Goal: Task Accomplishment & Management: Use online tool/utility

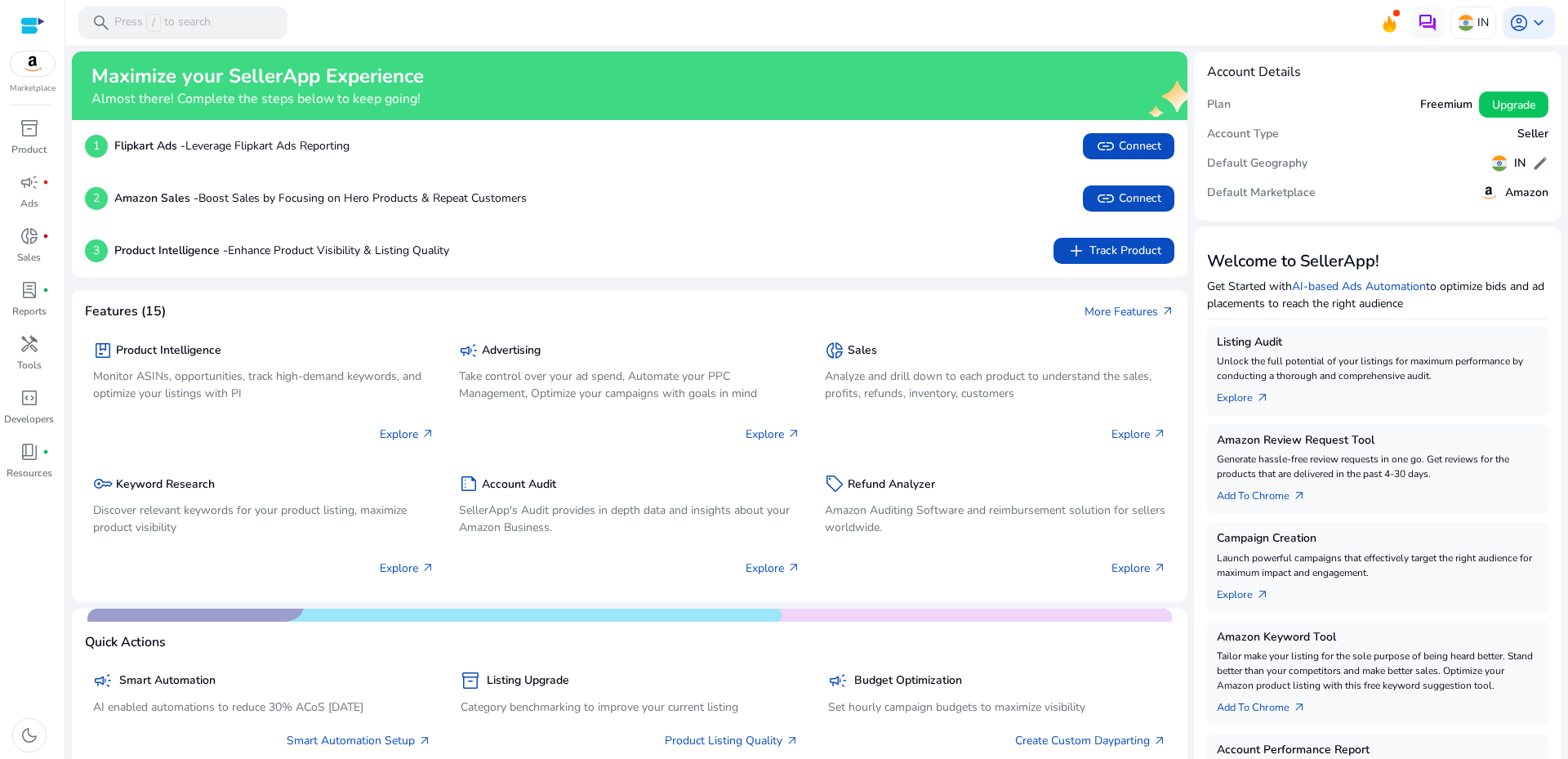
click at [738, 198] on div "2 Amazon Sales - Boost Sales by Focusing on Hero Products & Repeat Customers li…" at bounding box center [630, 198] width 1090 height 27
click at [186, 197] on b "Amazon Sales -" at bounding box center [156, 198] width 84 height 16
click at [32, 67] on img at bounding box center [33, 64] width 44 height 25
click at [27, 63] on img at bounding box center [33, 64] width 44 height 25
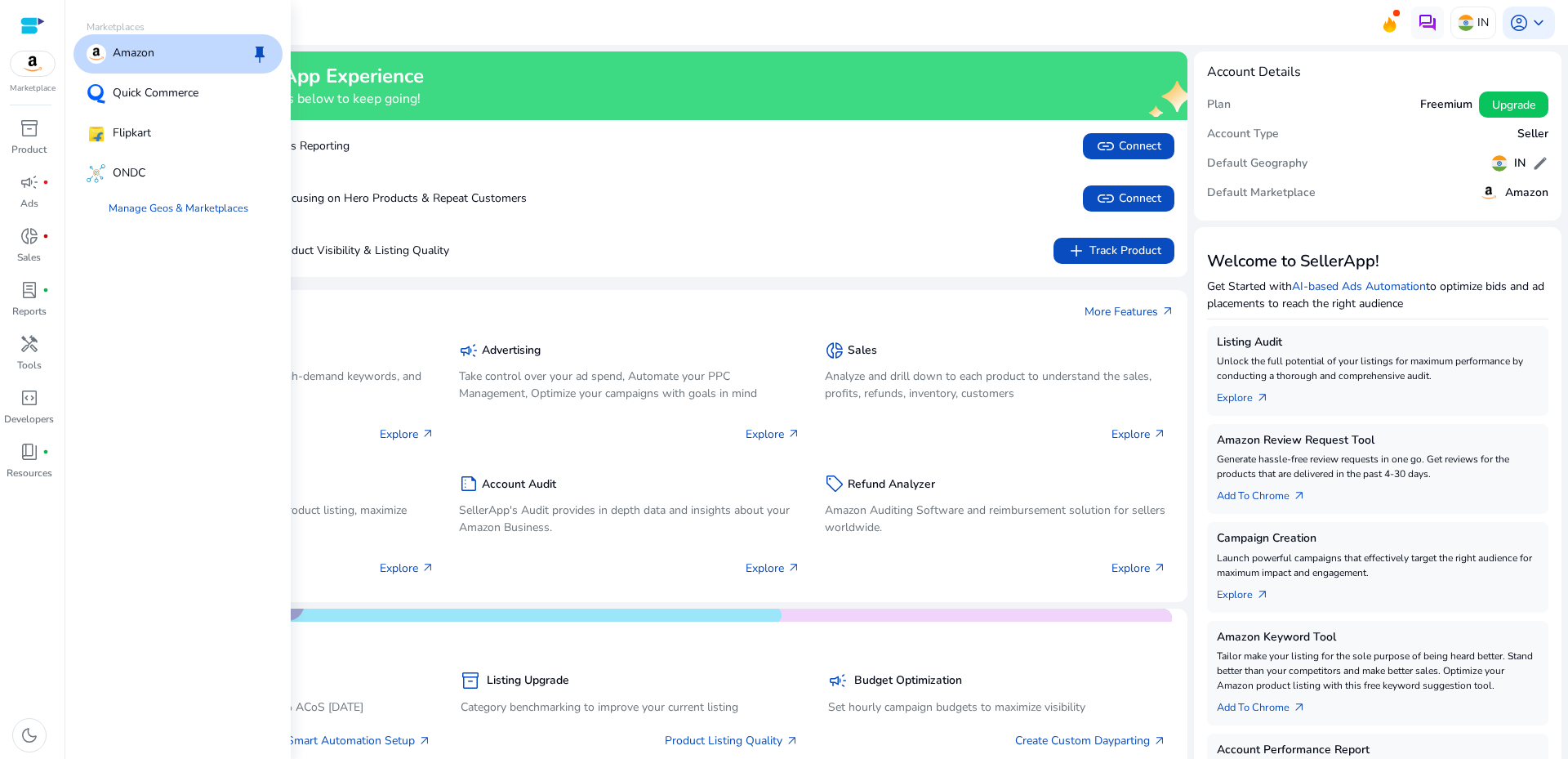
click at [123, 53] on p "Amazon" at bounding box center [133, 54] width 42 height 19
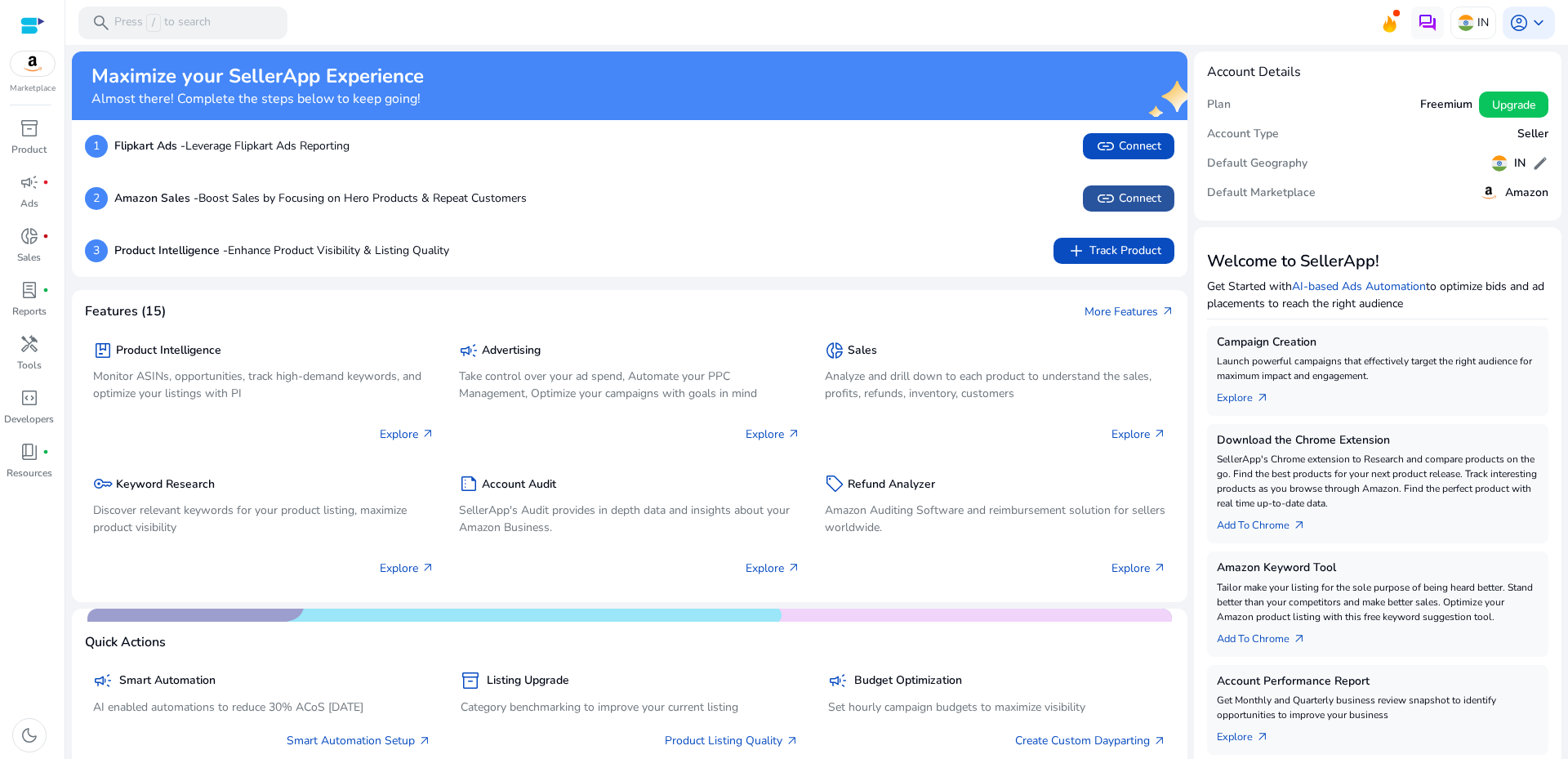
click at [1147, 194] on span "link Connect" at bounding box center [1129, 198] width 66 height 19
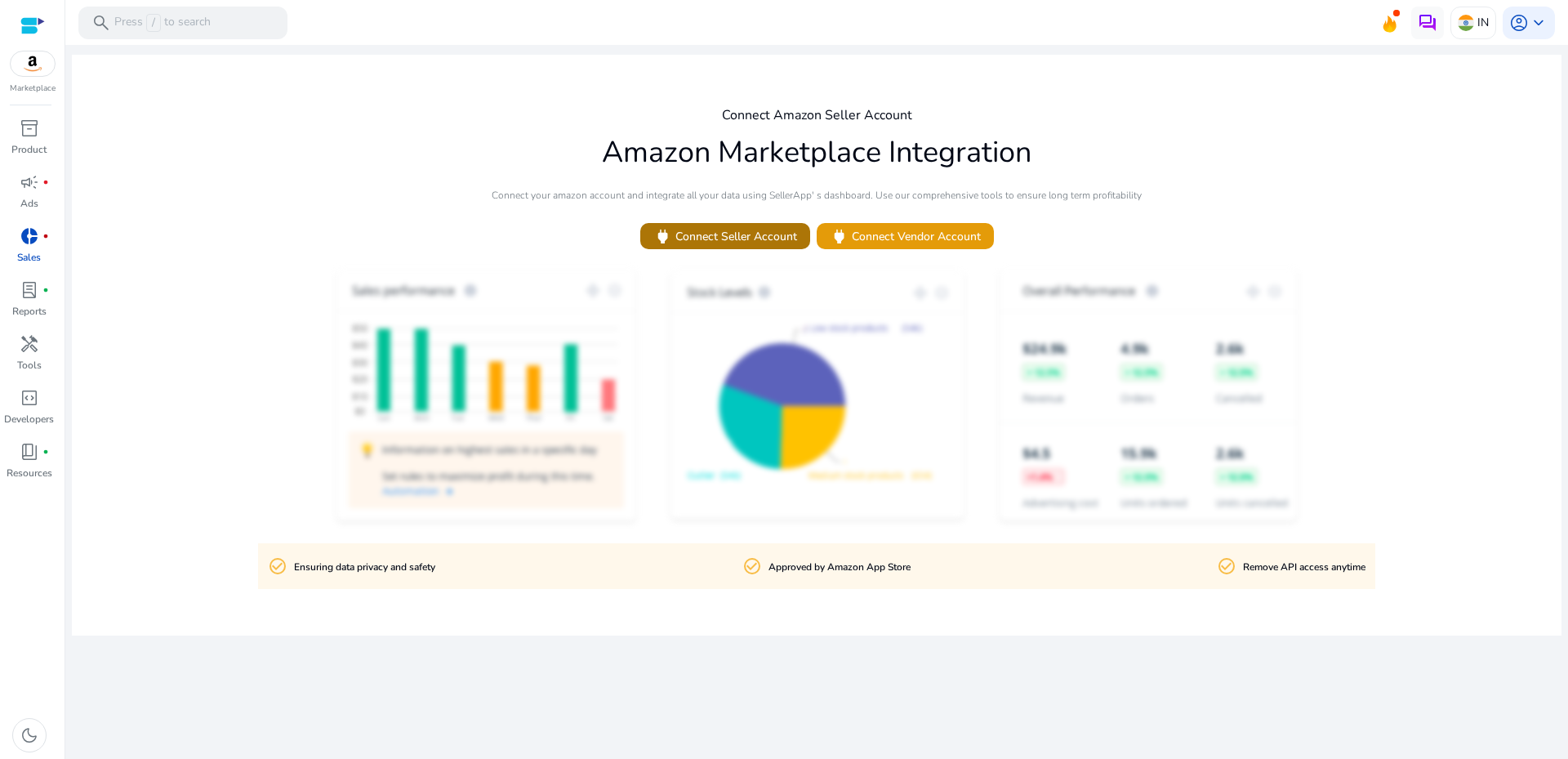
click at [756, 246] on span at bounding box center [726, 236] width 170 height 39
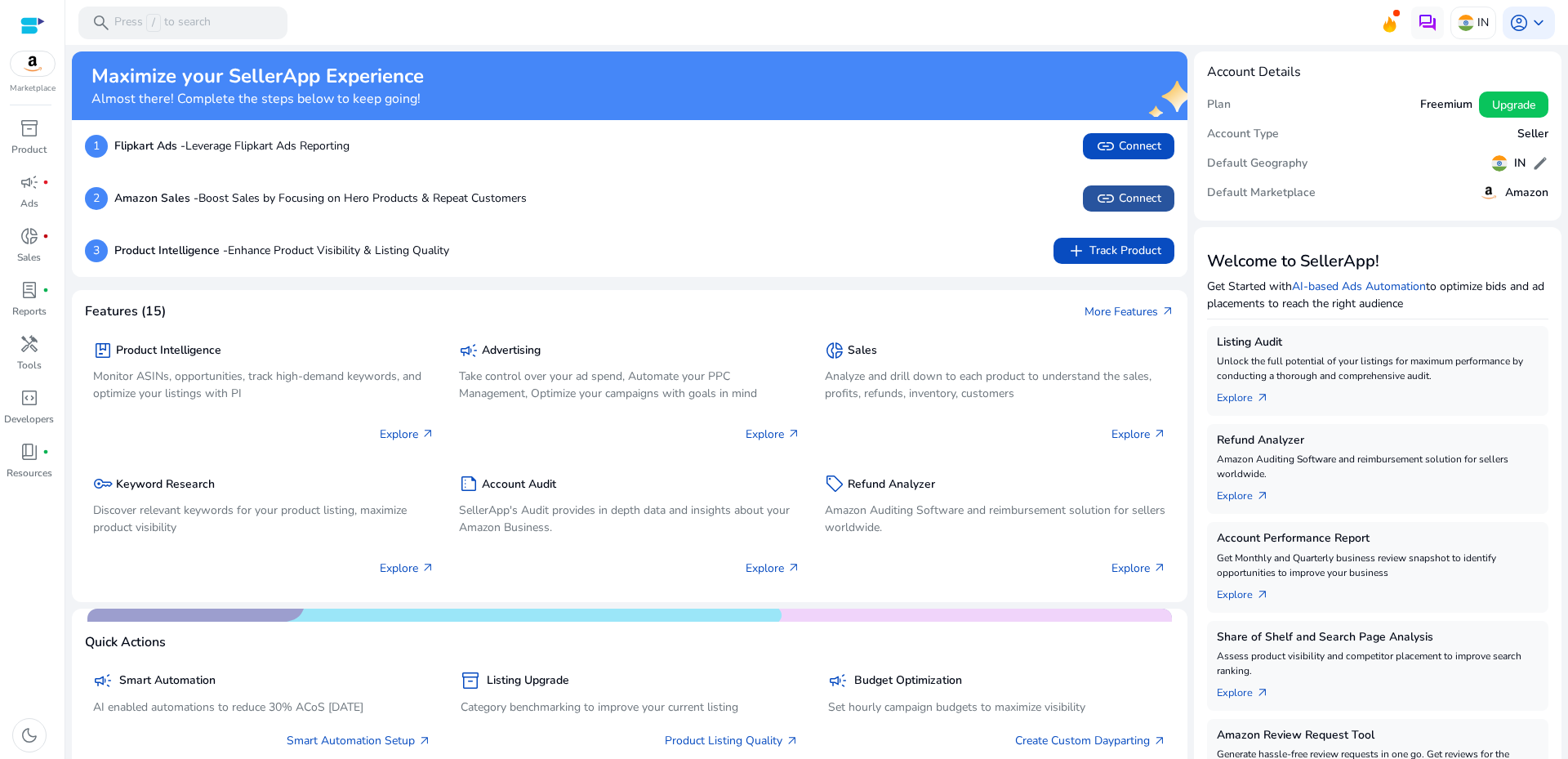
click at [1106, 196] on span "link" at bounding box center [1106, 198] width 19 height 19
